Goal: Task Accomplishment & Management: Manage account settings

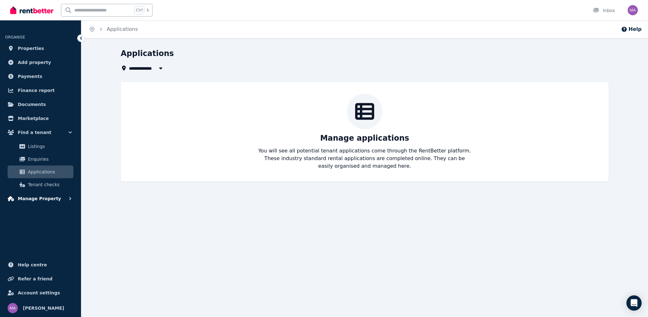
click at [47, 199] on span "Manage Property" at bounding box center [39, 199] width 43 height 8
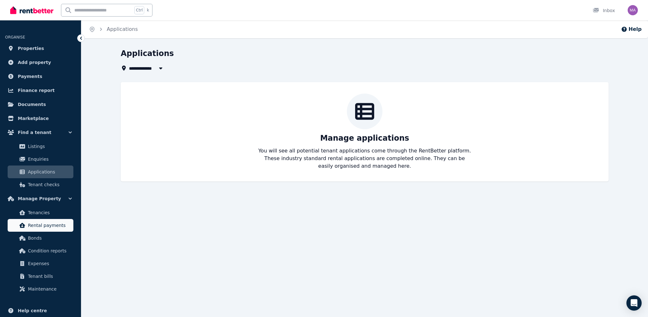
click at [43, 223] on span "Rental payments" at bounding box center [49, 225] width 43 height 8
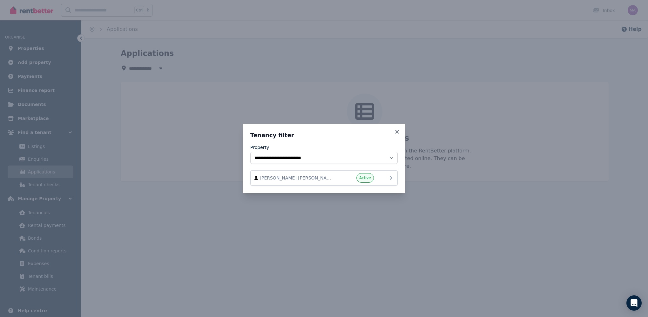
click at [387, 180] on div "[PERSON_NAME] [PERSON_NAME] and [PERSON_NAME] Active" at bounding box center [324, 178] width 139 height 10
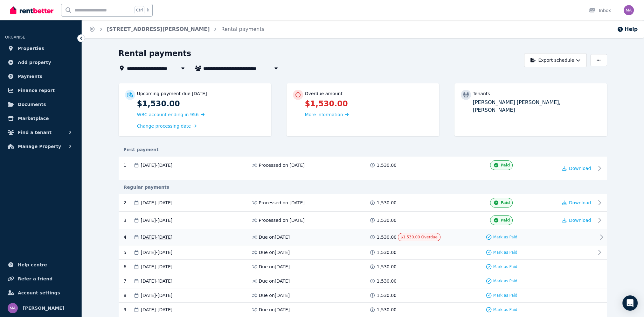
click at [510, 237] on span "Mark as Paid" at bounding box center [505, 236] width 24 height 5
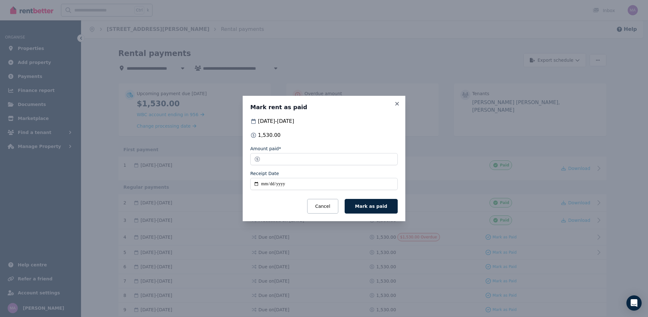
click at [268, 183] on input "Receipt Date" at bounding box center [323, 184] width 147 height 12
click at [257, 184] on input "Receipt Date" at bounding box center [323, 184] width 147 height 12
type input "**********"
click at [382, 203] on span "Mark as paid" at bounding box center [371, 205] width 32 height 5
